Goal: Information Seeking & Learning: Learn about a topic

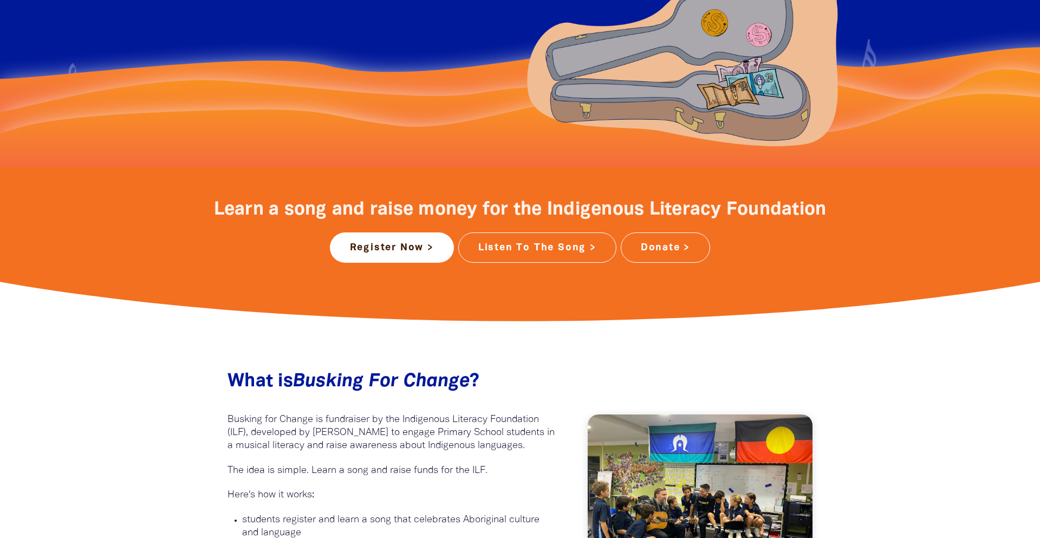
scroll to position [42, 0]
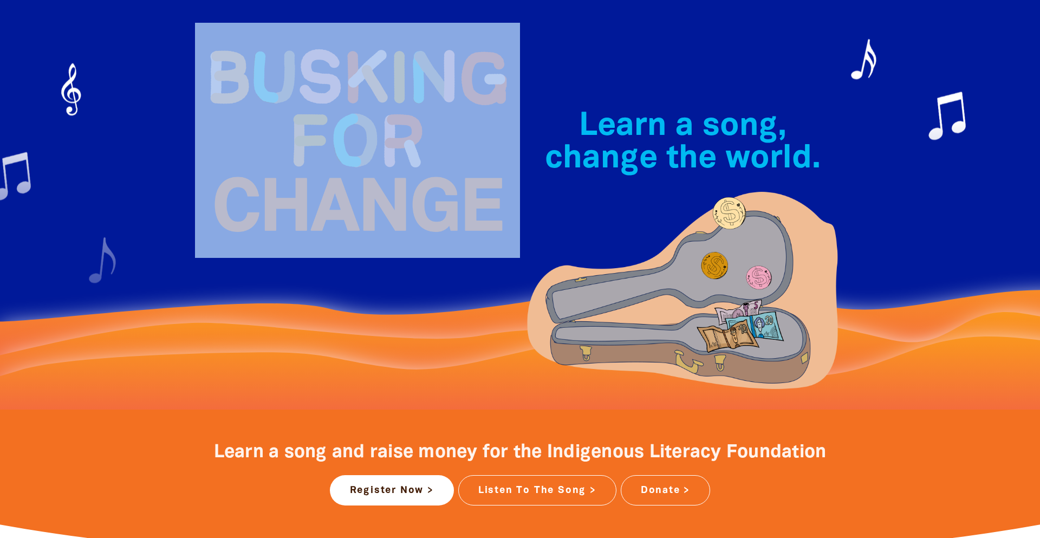
drag, startPoint x: 183, startPoint y: 47, endPoint x: 454, endPoint y: 203, distance: 312.7
click at [451, 213] on section "Learn a song, change the world.﻿" at bounding box center [520, 184] width 1040 height 452
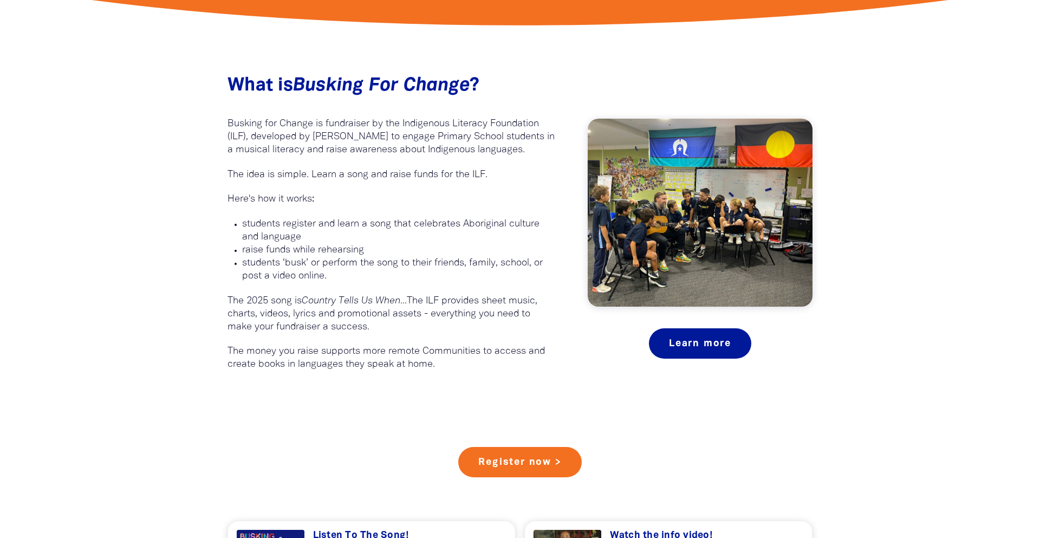
scroll to position [573, 0]
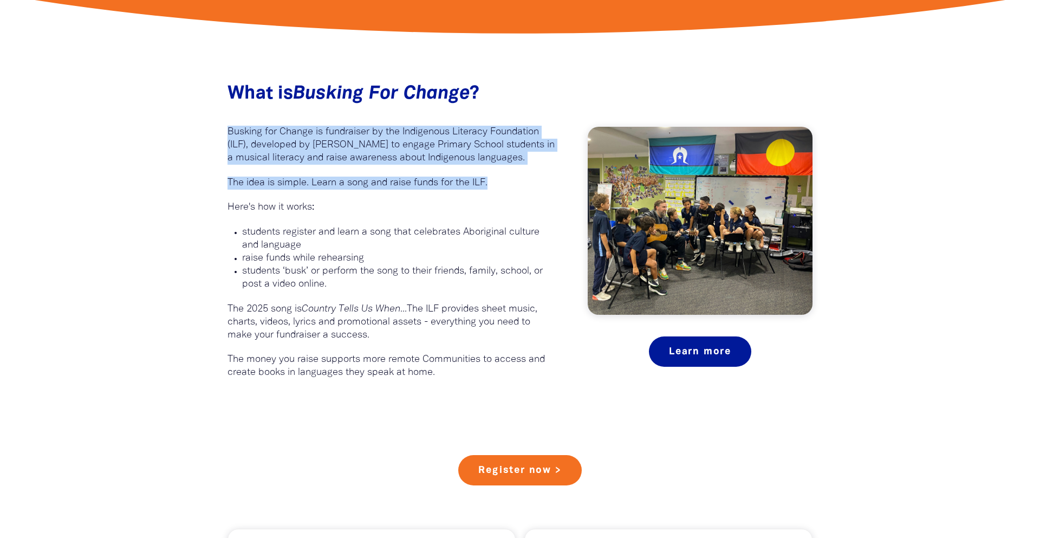
drag, startPoint x: 229, startPoint y: 131, endPoint x: 497, endPoint y: 185, distance: 274.0
click at [497, 185] on div "What is Busking For Change ?﻿ Busking for Change is fundraiser by the Indigenou…" at bounding box center [391, 231] width 328 height 296
copy div "Busking for Change is fundraiser by the Indigenous Literacy Foundation (ILF), d…"
drag, startPoint x: 229, startPoint y: 308, endPoint x: 380, endPoint y: 331, distance: 153.5
click at [380, 331] on p "The 2025 song is Country Tells Us When... The ILF provides sheet music, charts,…" at bounding box center [391, 322] width 328 height 39
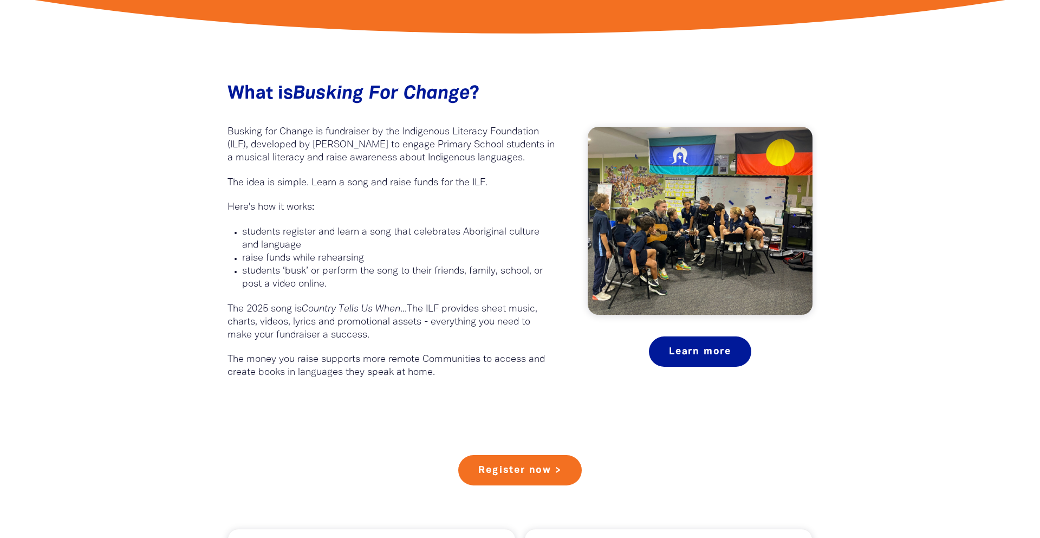
click at [230, 361] on p "The money you raise supports more remote Communities to access and create books…" at bounding box center [391, 366] width 328 height 26
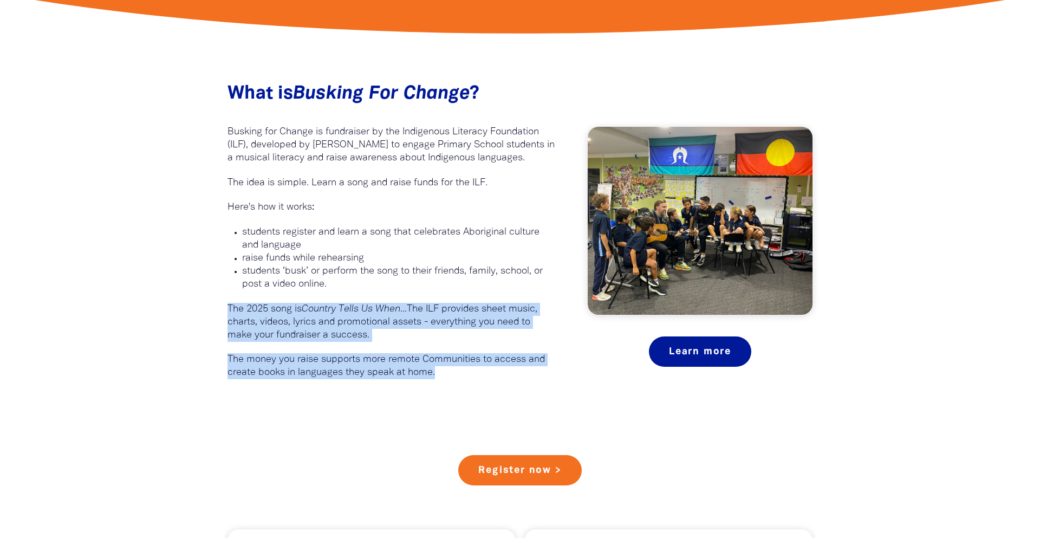
drag, startPoint x: 227, startPoint y: 309, endPoint x: 457, endPoint y: 384, distance: 241.0
click at [457, 384] on div "What is Busking For Change ?﻿ Busking for Change is fundraiser by the Indigenou…" at bounding box center [520, 225] width 650 height 393
copy div "The 2025 song is Country Tells Us When... The ILF provides sheet music, charts,…"
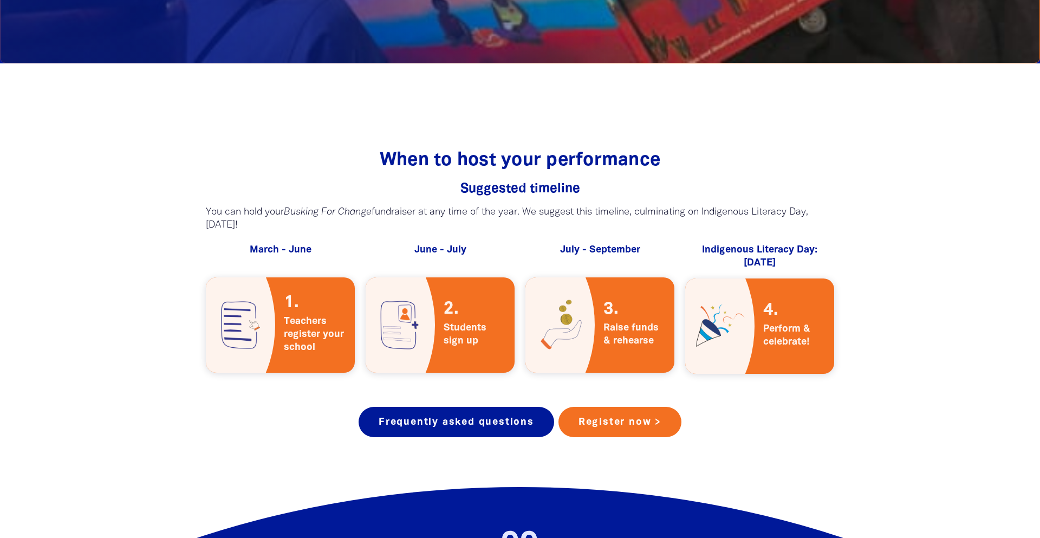
scroll to position [1887, 0]
